Goal: Information Seeking & Learning: Understand process/instructions

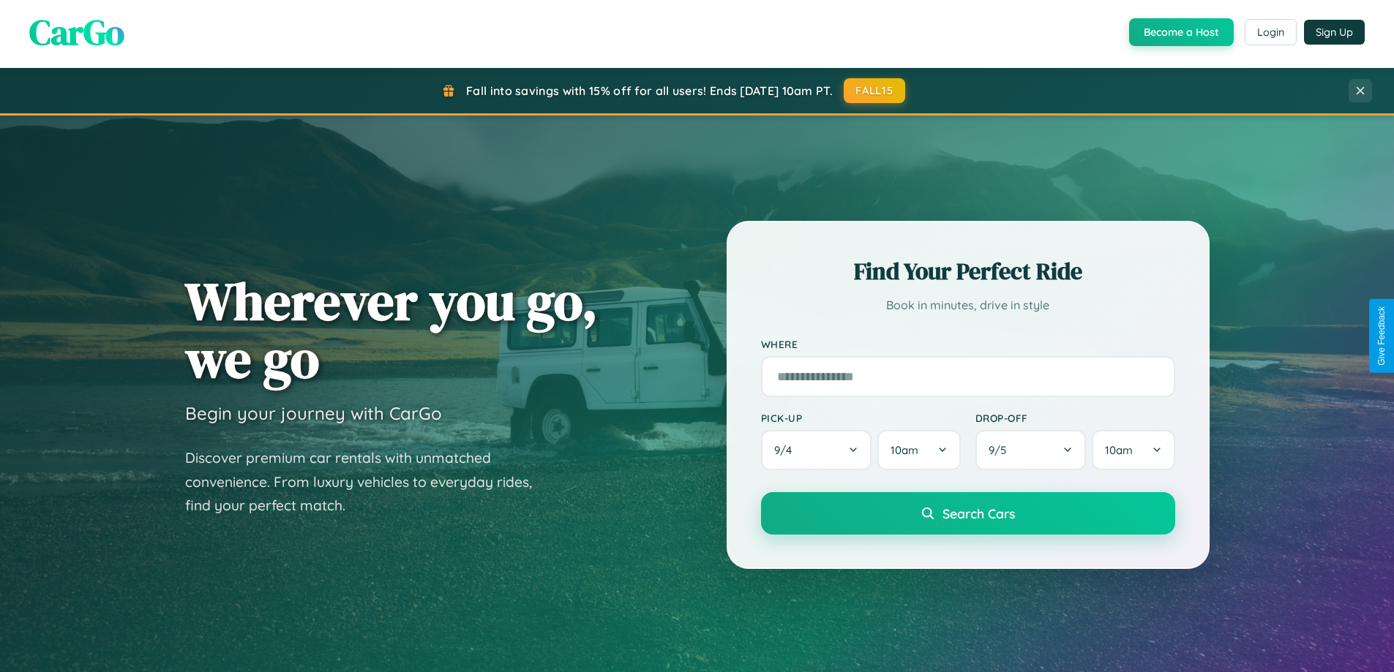
scroll to position [2815, 0]
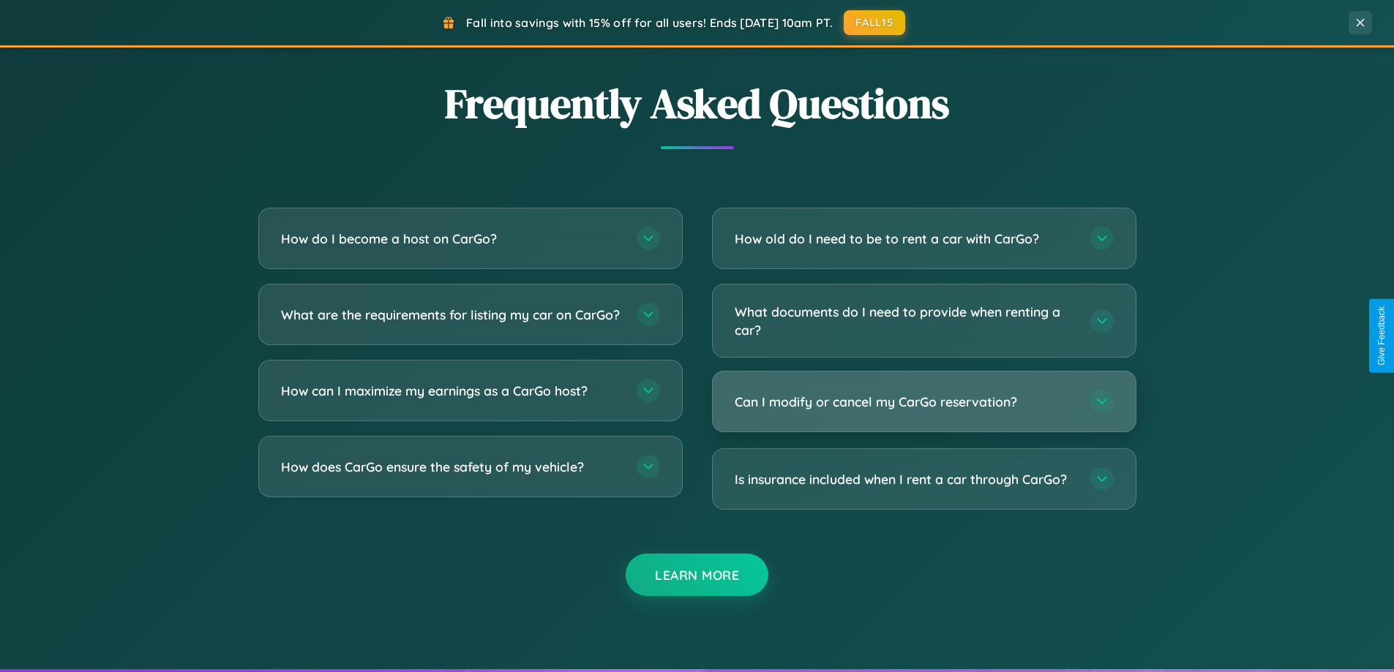
click at [923, 402] on h3 "Can I modify or cancel my CarGo reservation?" at bounding box center [905, 402] width 341 height 18
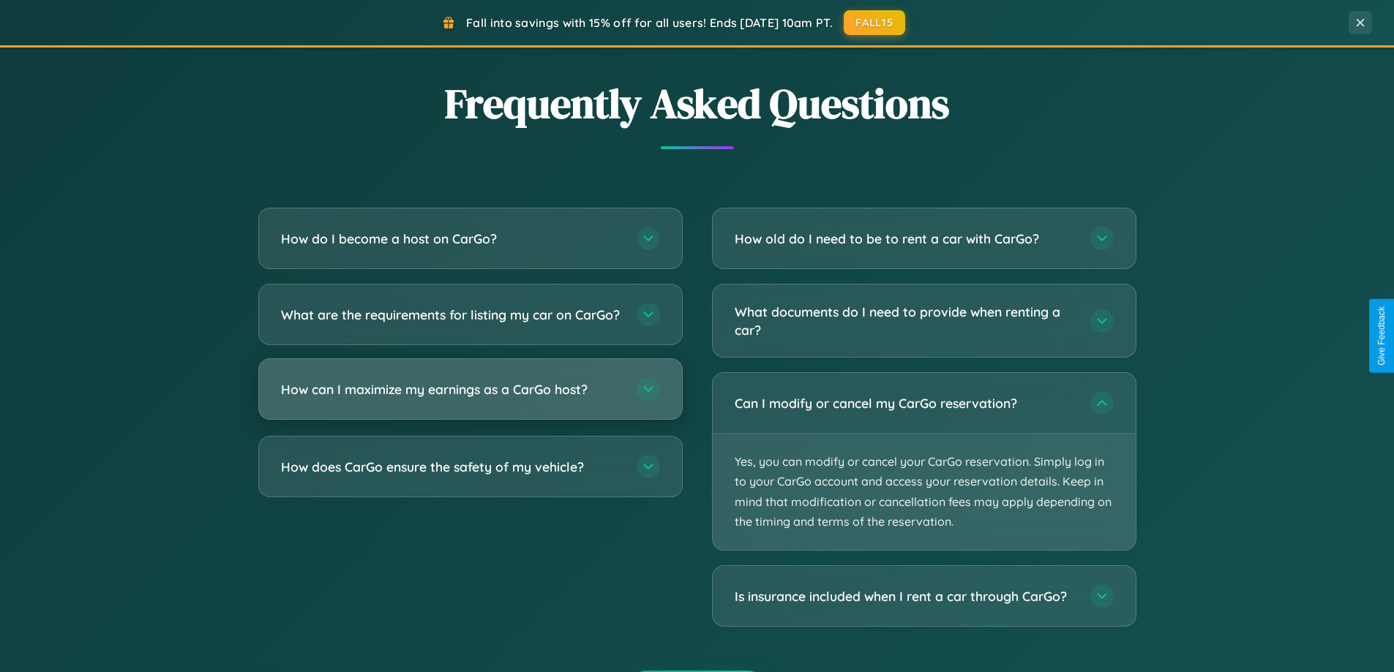
click at [470, 399] on h3 "How can I maximize my earnings as a CarGo host?" at bounding box center [451, 389] width 341 height 18
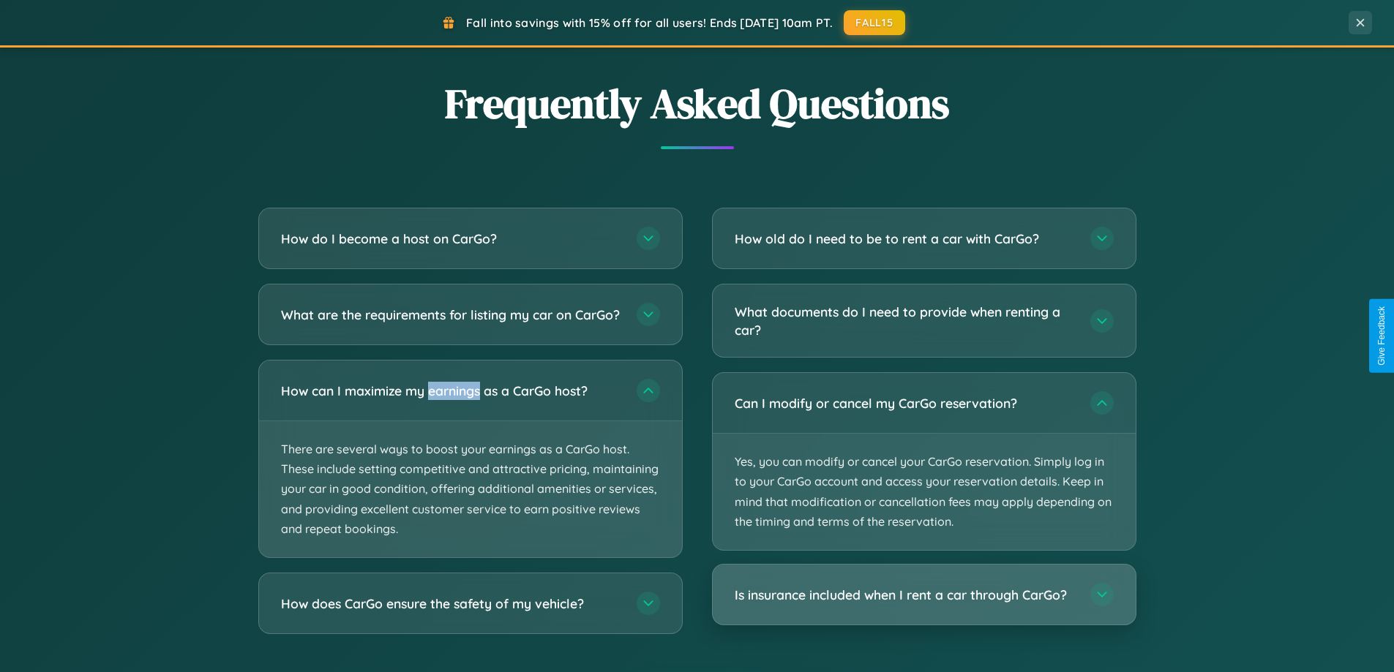
click at [923, 595] on h3 "Is insurance included when I rent a car through CarGo?" at bounding box center [905, 595] width 341 height 18
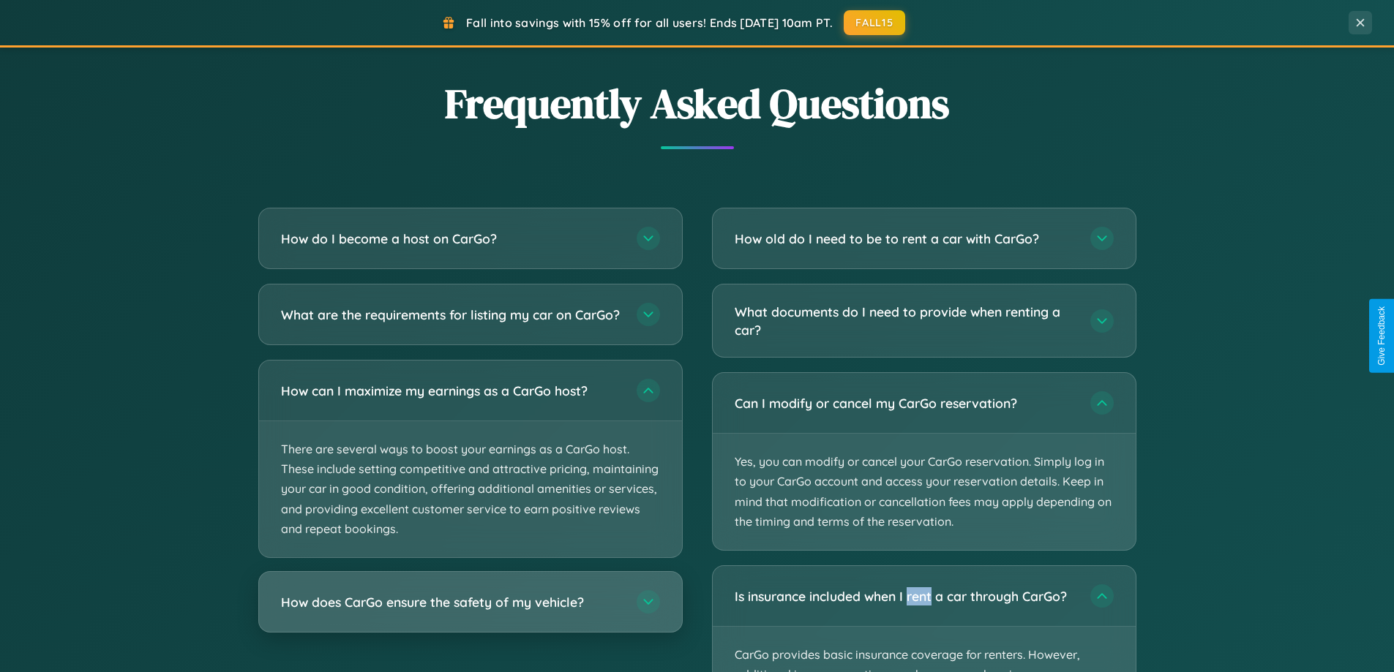
click at [470, 612] on h3 "How does CarGo ensure the safety of my vehicle?" at bounding box center [451, 602] width 341 height 18
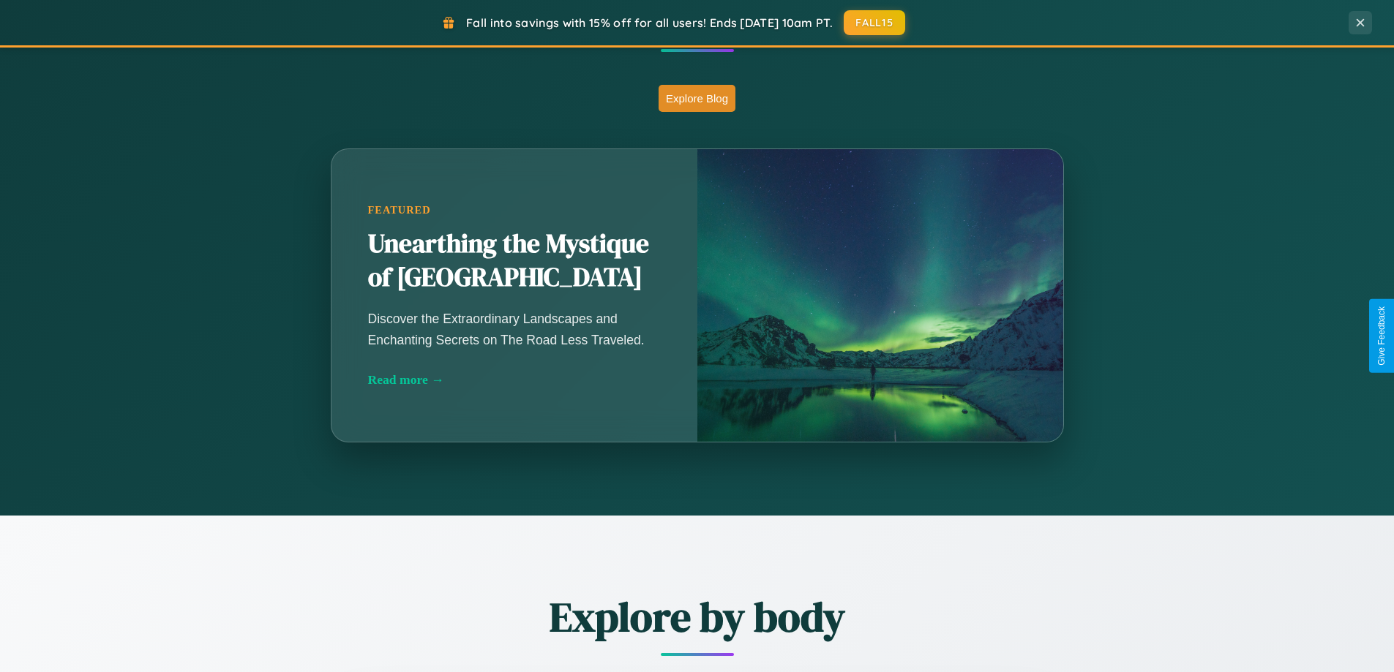
scroll to position [631, 0]
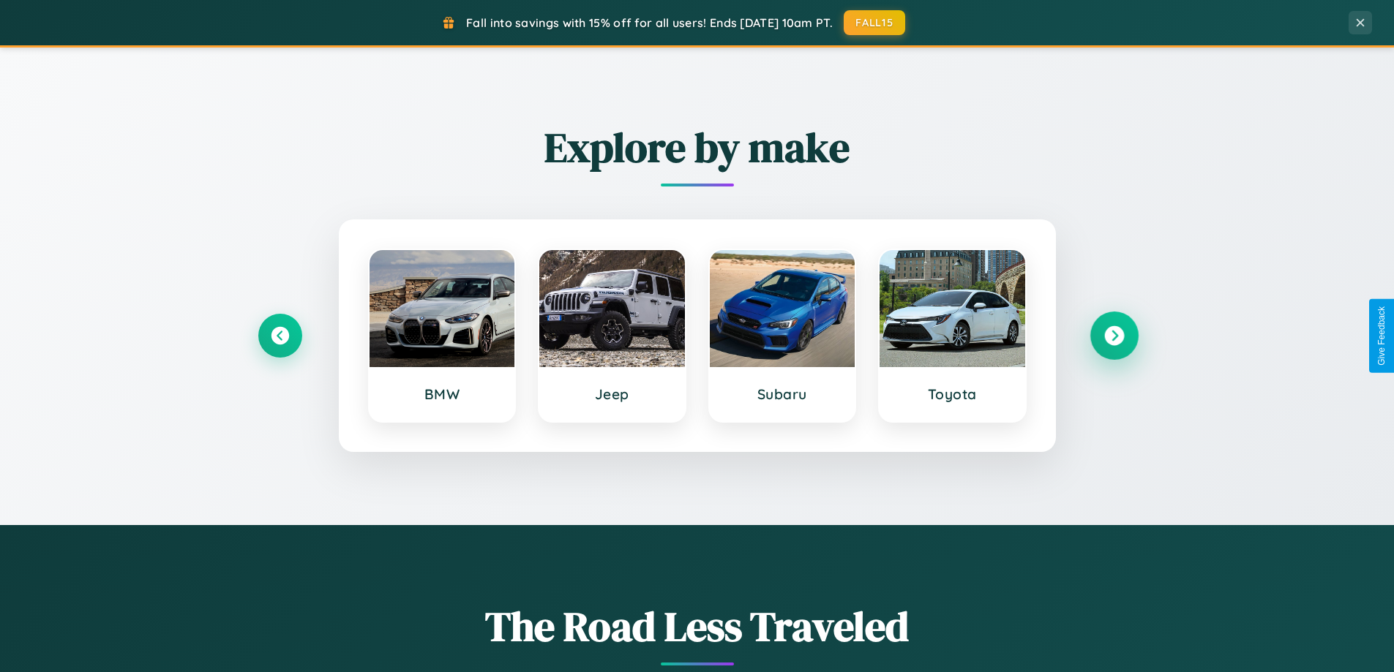
click at [1113, 336] on icon at bounding box center [1114, 336] width 20 height 20
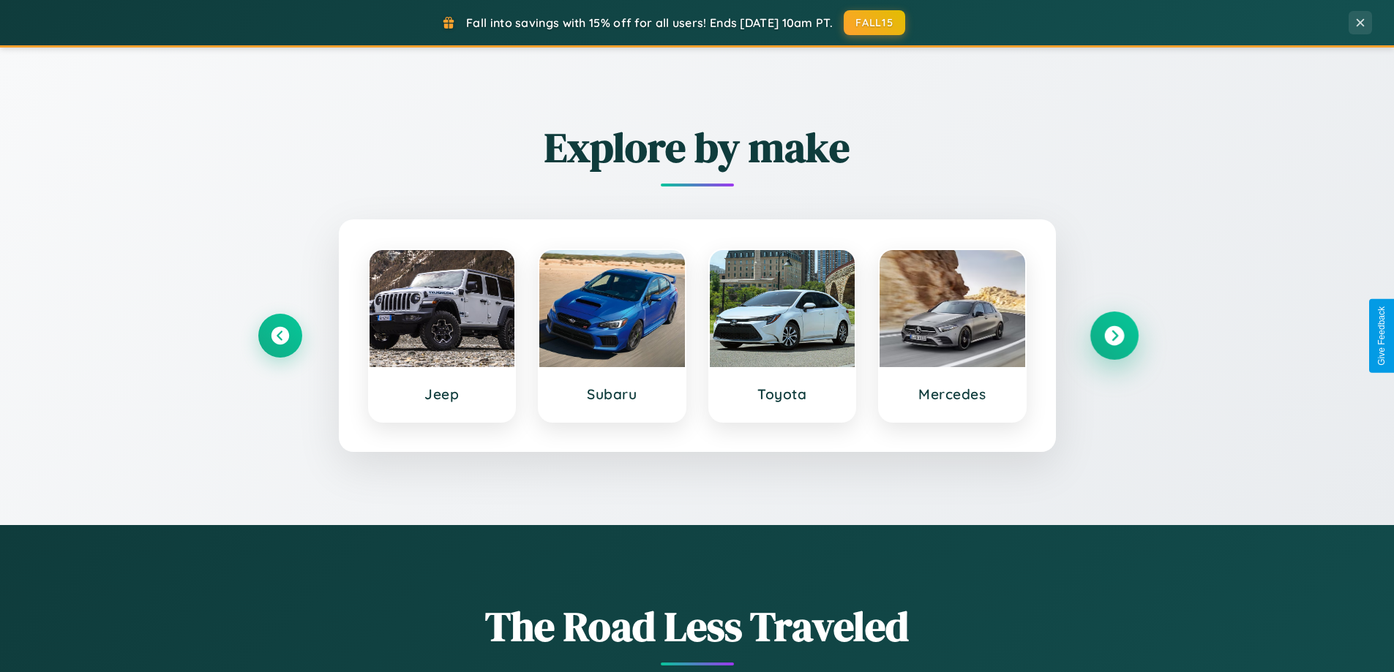
click at [1113, 336] on icon at bounding box center [1114, 336] width 20 height 20
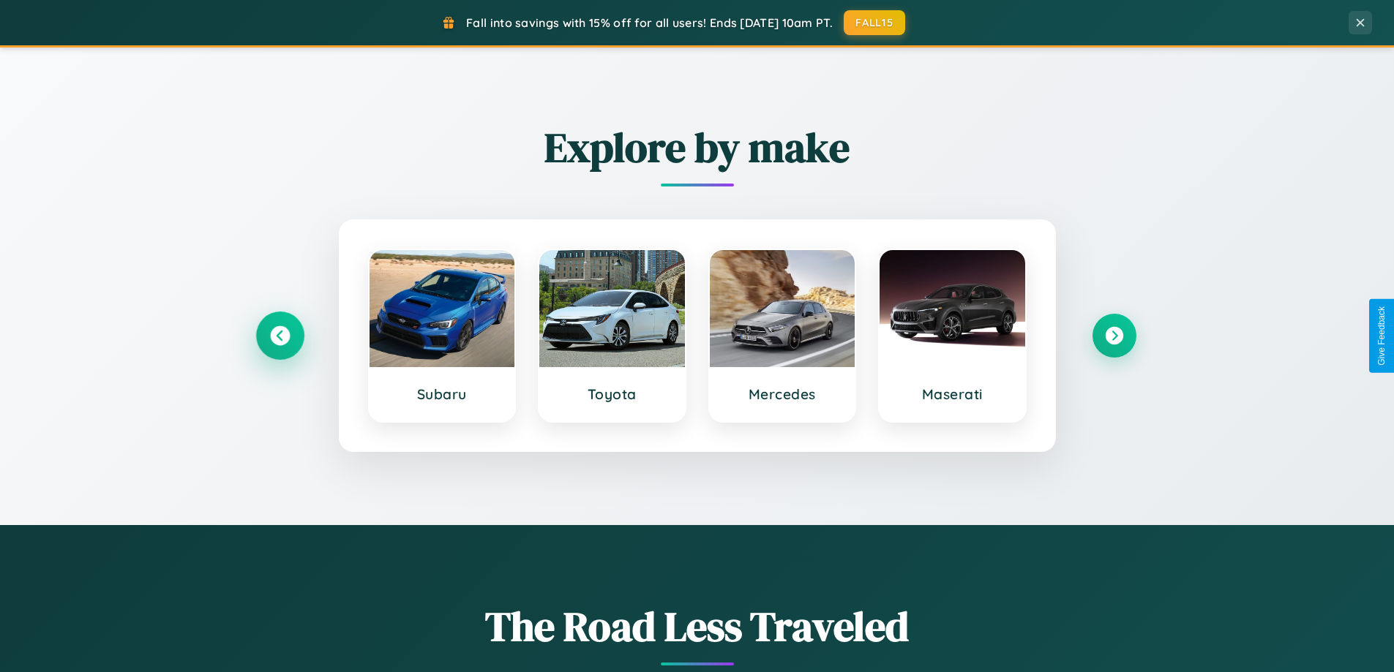
click at [279, 336] on icon at bounding box center [280, 336] width 20 height 20
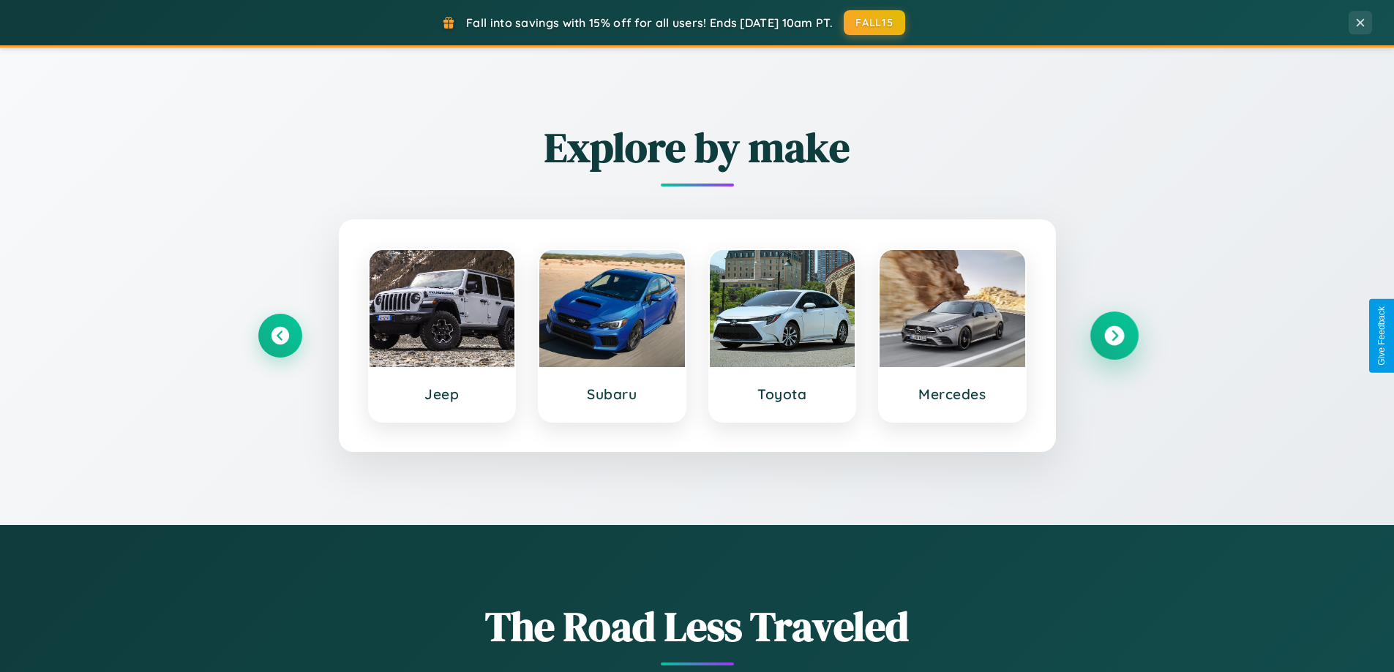
click at [1113, 336] on icon at bounding box center [1114, 336] width 20 height 20
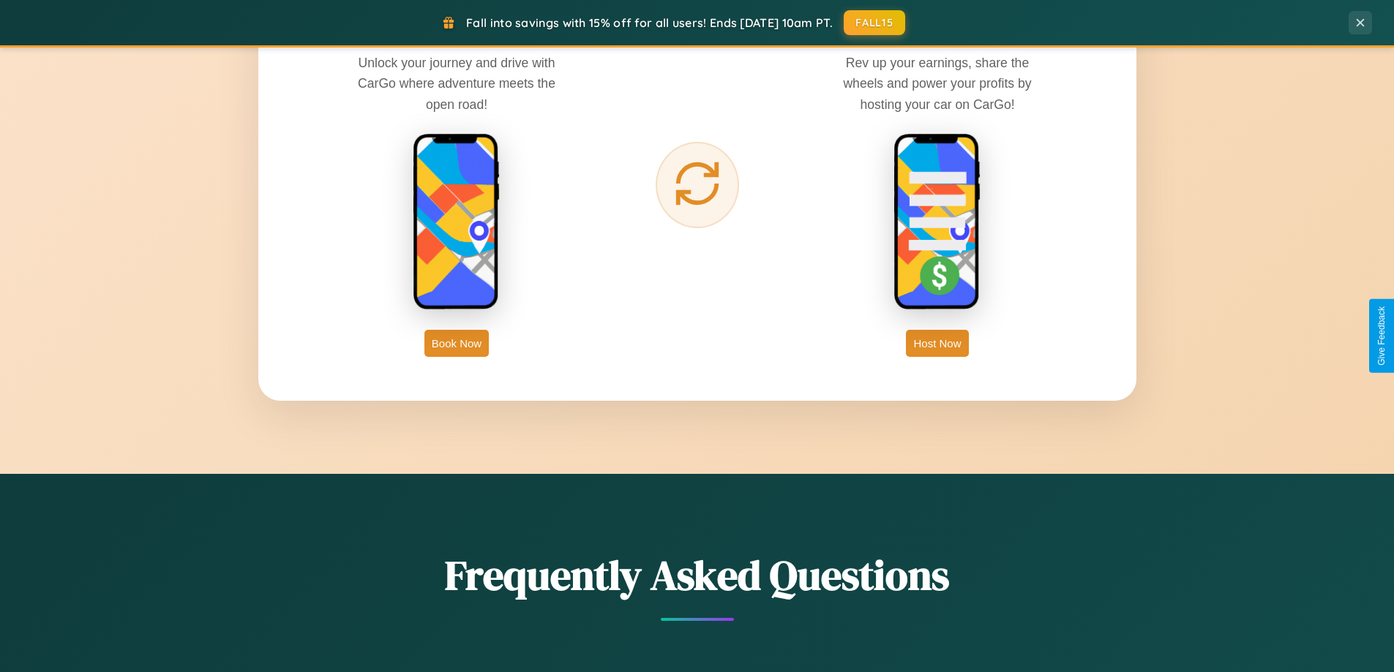
scroll to position [2351, 0]
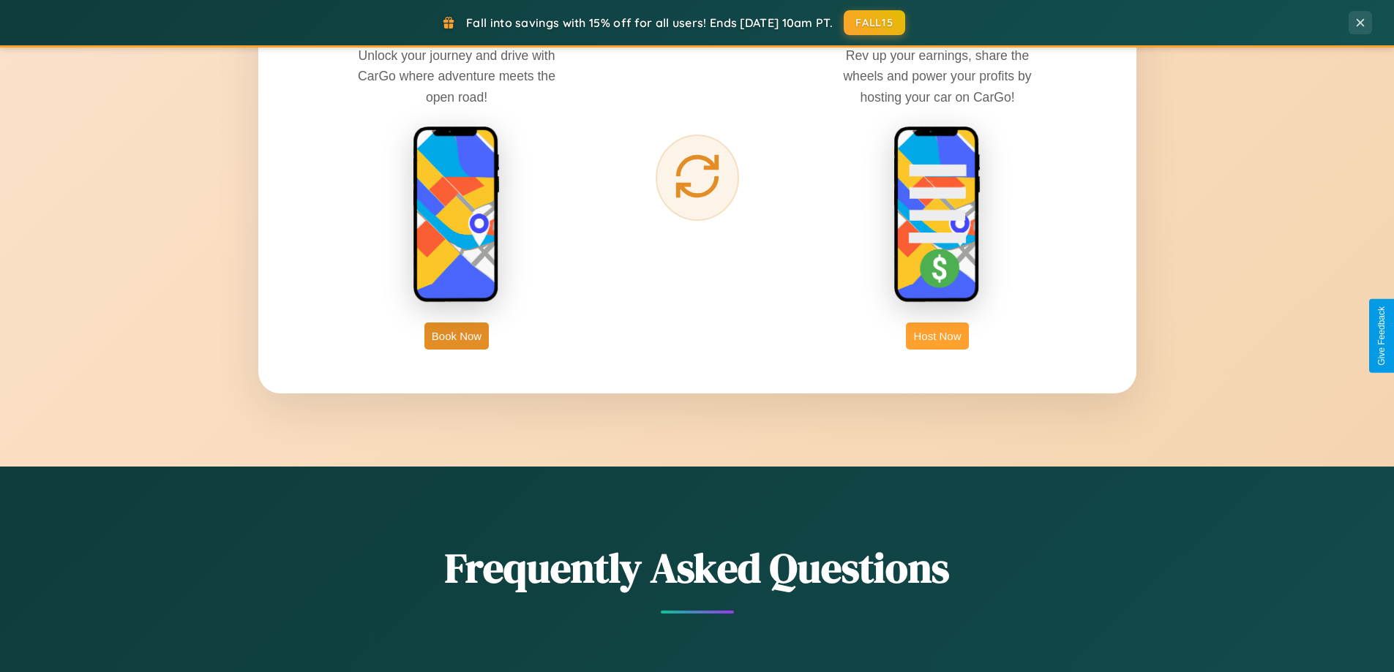
click at [937, 336] on button "Host Now" at bounding box center [937, 336] width 62 height 27
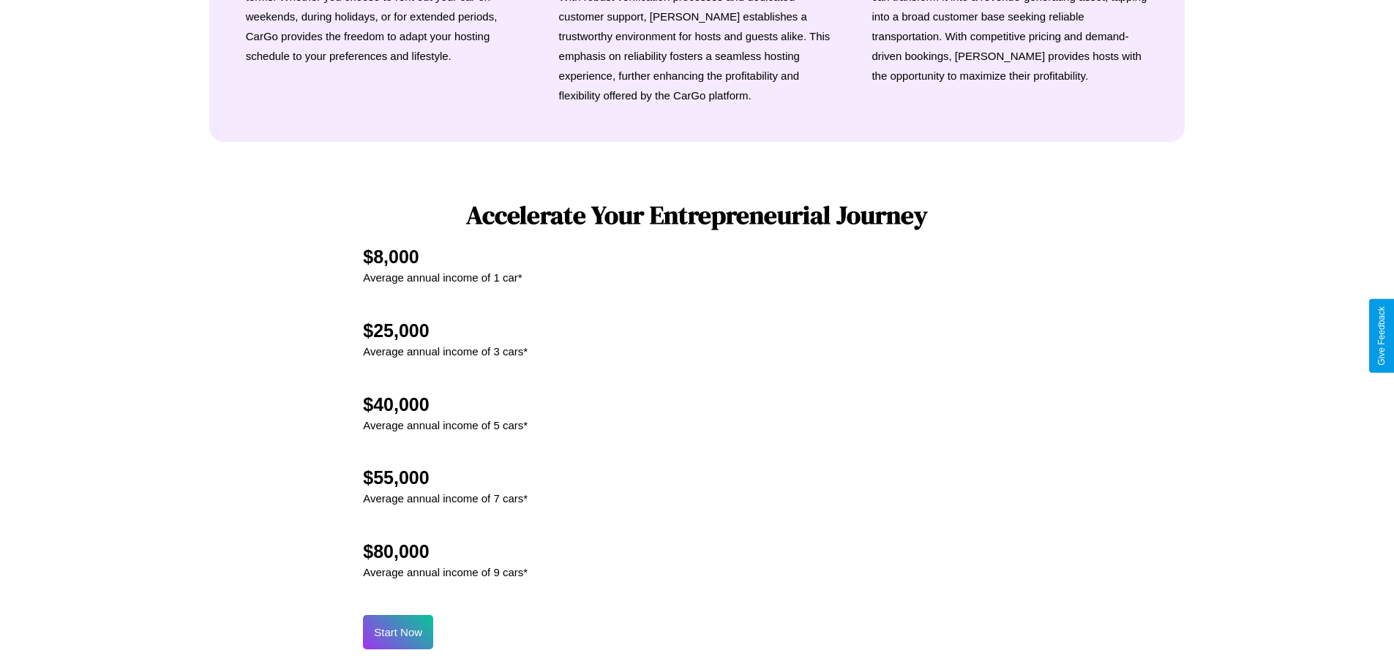
scroll to position [1978, 0]
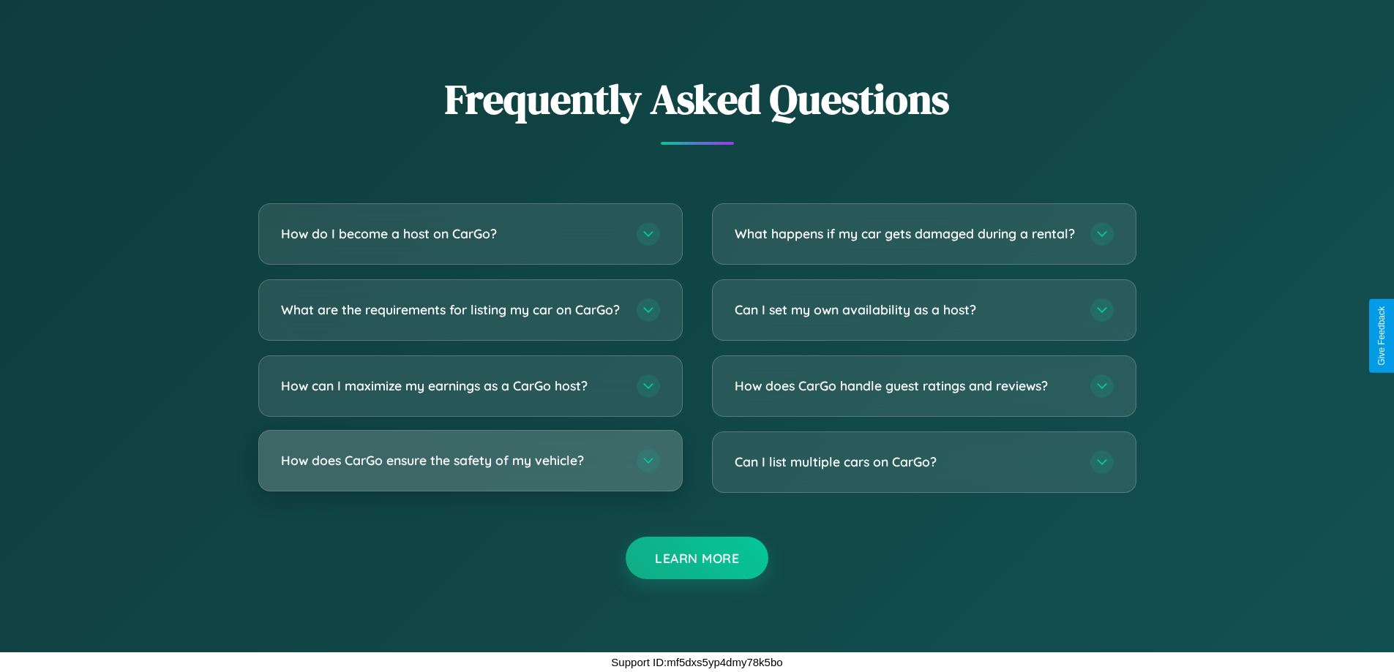
click at [470, 461] on h3 "How does CarGo ensure the safety of my vehicle?" at bounding box center [451, 460] width 341 height 18
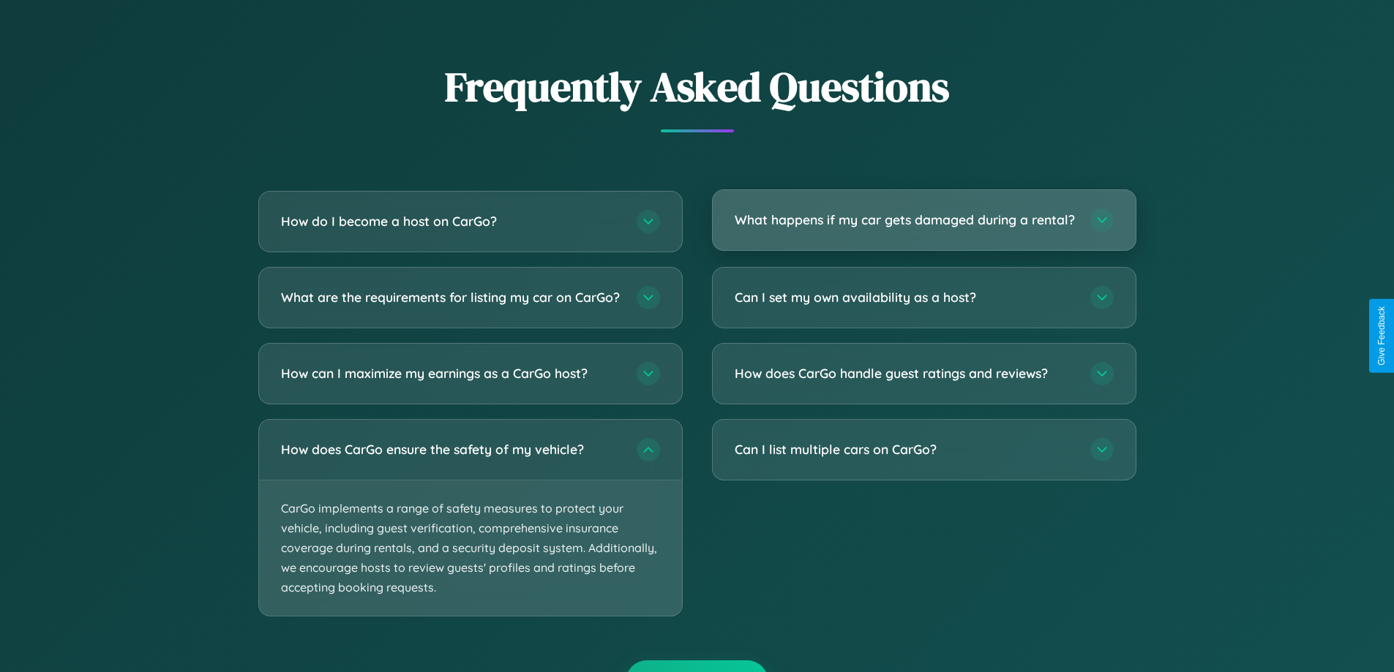
click at [923, 227] on h3 "What happens if my car gets damaged during a rental?" at bounding box center [905, 220] width 341 height 18
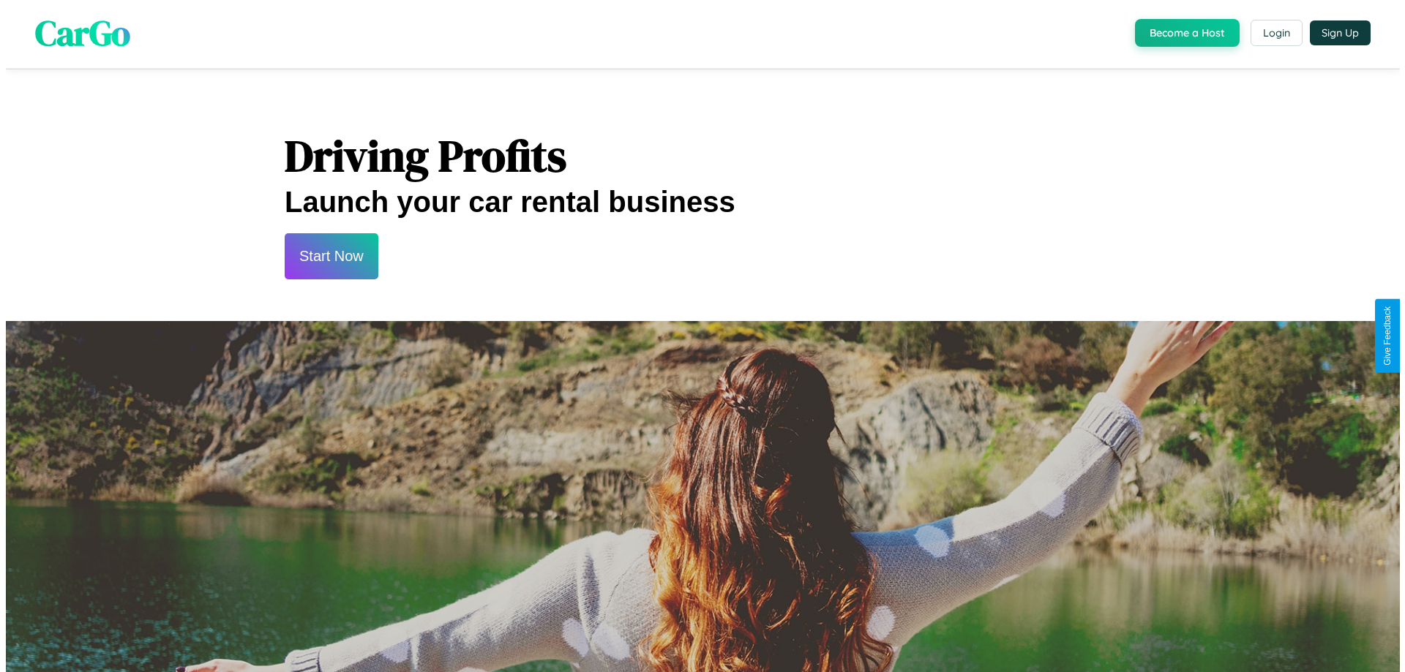
scroll to position [0, 0]
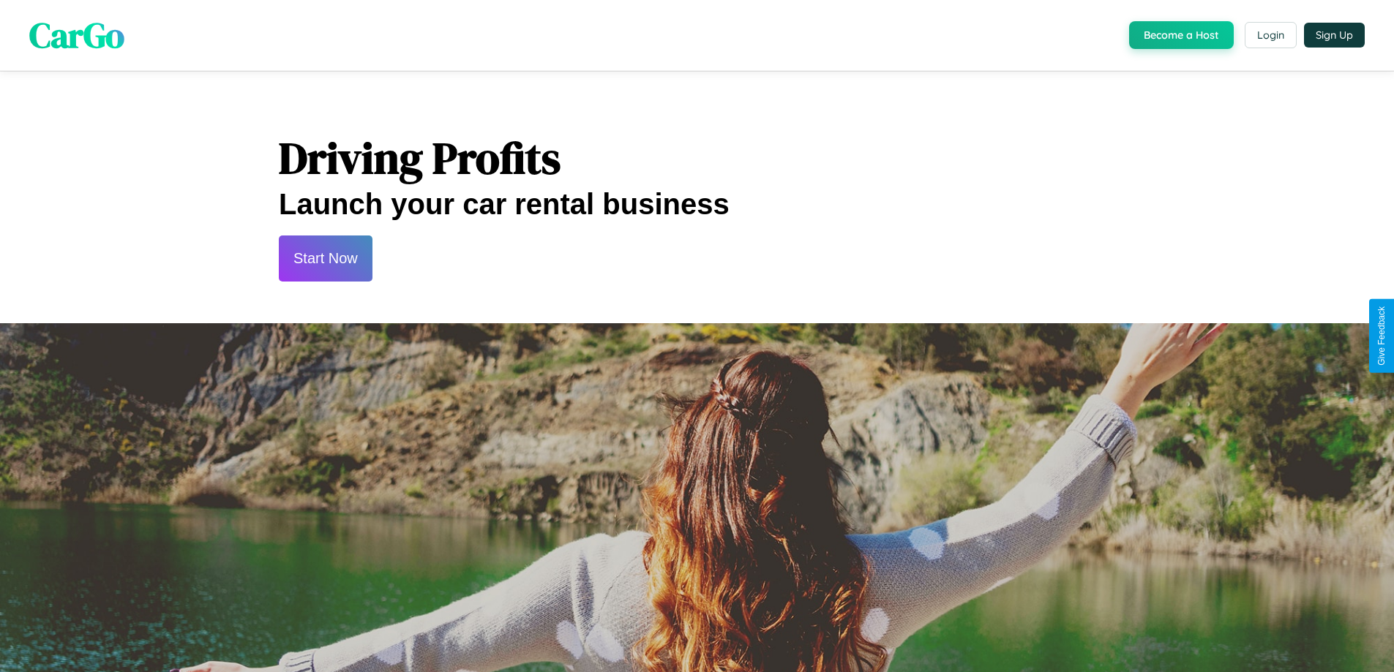
click at [325, 258] on button "Start Now" at bounding box center [326, 259] width 94 height 46
